Goal: Information Seeking & Learning: Learn about a topic

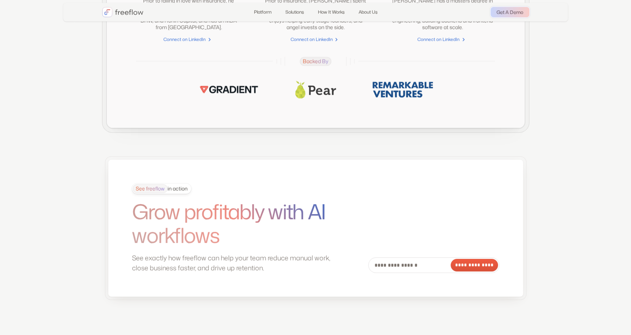
scroll to position [1964, 0]
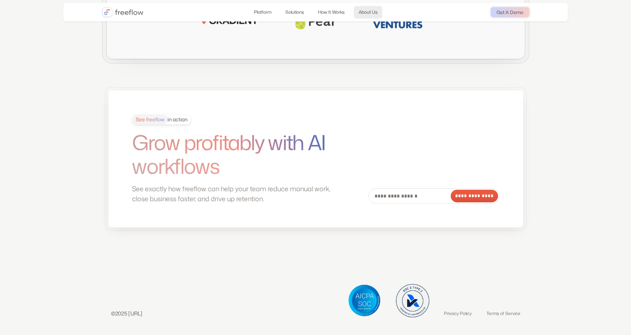
click at [371, 11] on link "About Us" at bounding box center [368, 12] width 28 height 13
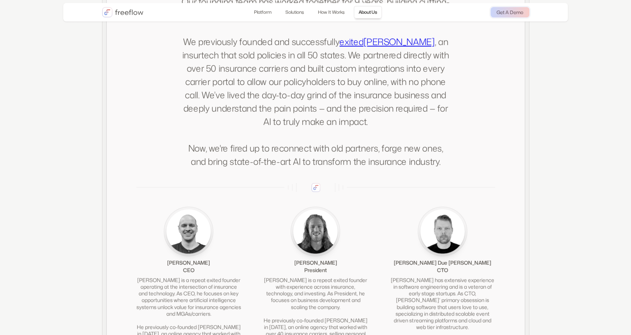
scroll to position [1509, 0]
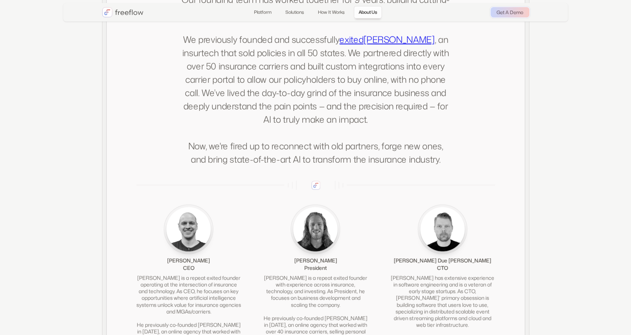
click at [372, 68] on p "Our founding team has worked together for 9 years, building cutting-edge techno…" at bounding box center [315, 79] width 269 height 173
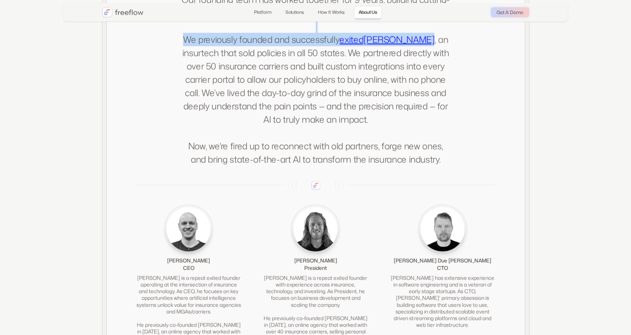
click at [372, 68] on p "Our founding team has worked together for 9 years, building cutting-edge techno…" at bounding box center [315, 79] width 269 height 173
click at [317, 46] on p "Our founding team has worked together for 9 years, building cutting-edge techno…" at bounding box center [315, 79] width 269 height 173
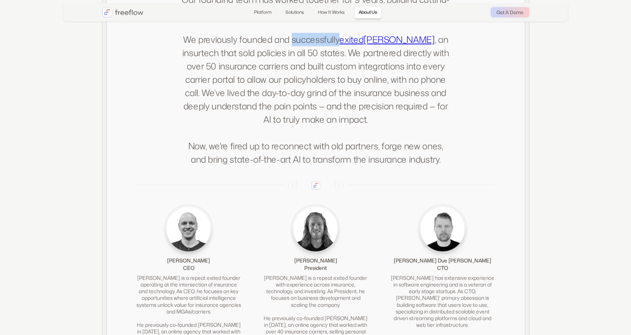
click at [317, 46] on p "Our founding team has worked together for 9 years, building cutting-edge techno…" at bounding box center [315, 79] width 269 height 173
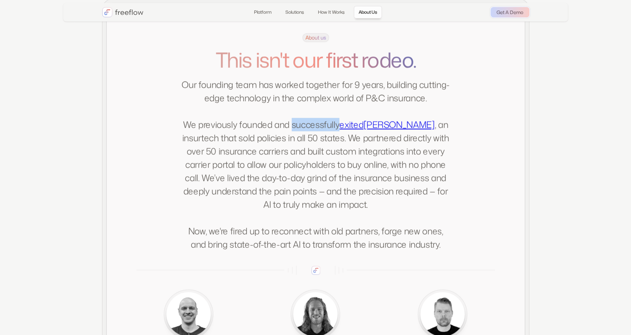
scroll to position [1423, 0]
click at [317, 43] on span "About us" at bounding box center [315, 38] width 27 height 9
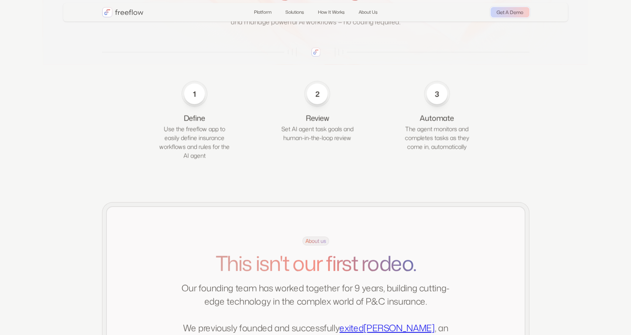
scroll to position [1220, 0]
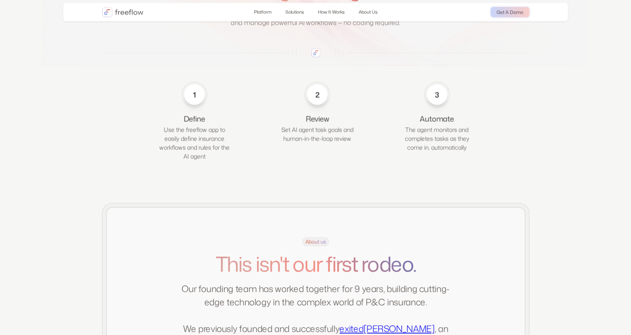
click at [128, 12] on img "home" at bounding box center [122, 12] width 41 height 10
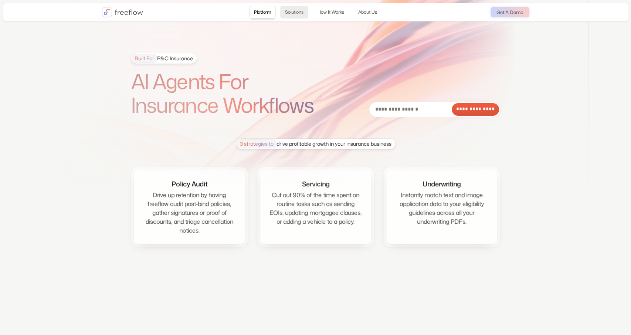
click at [299, 15] on link "Solutions" at bounding box center [294, 12] width 28 height 13
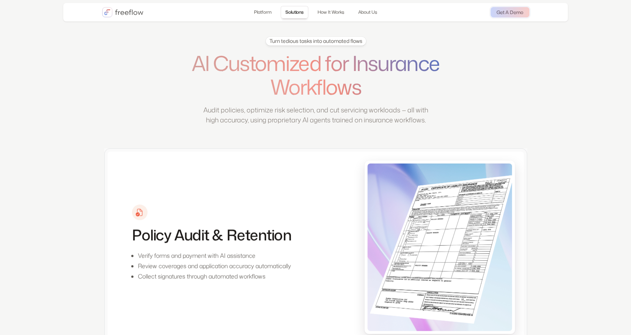
scroll to position [262, 0]
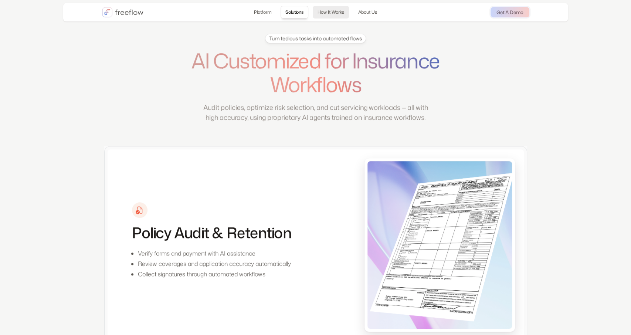
click at [335, 13] on link "How It Works" at bounding box center [331, 12] width 36 height 13
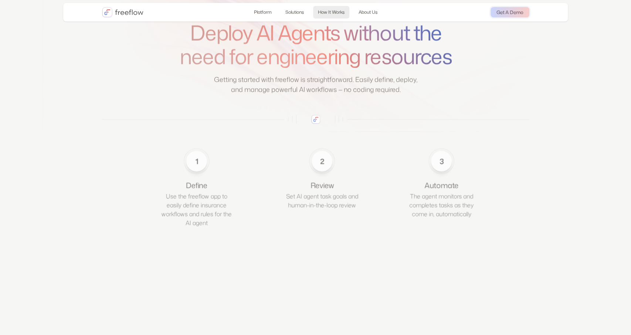
scroll to position [1154, 0]
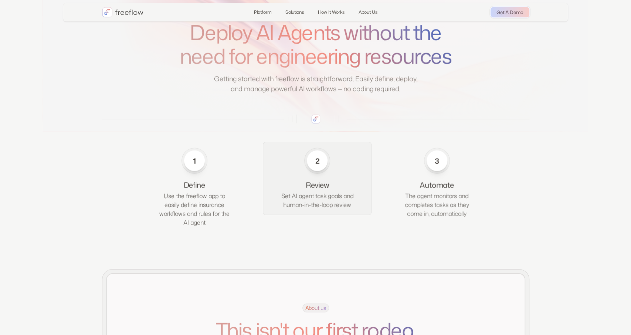
click at [317, 166] on div "2" at bounding box center [317, 161] width 10 height 10
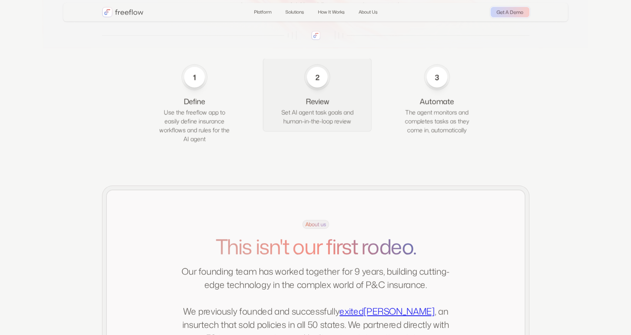
scroll to position [1237, 0]
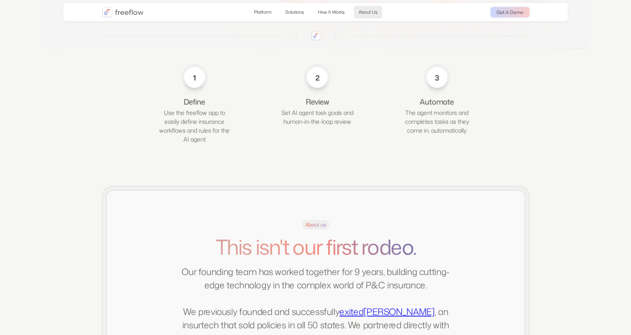
click at [367, 11] on link "About Us" at bounding box center [368, 12] width 28 height 13
